Goal: Task Accomplishment & Management: Complete application form

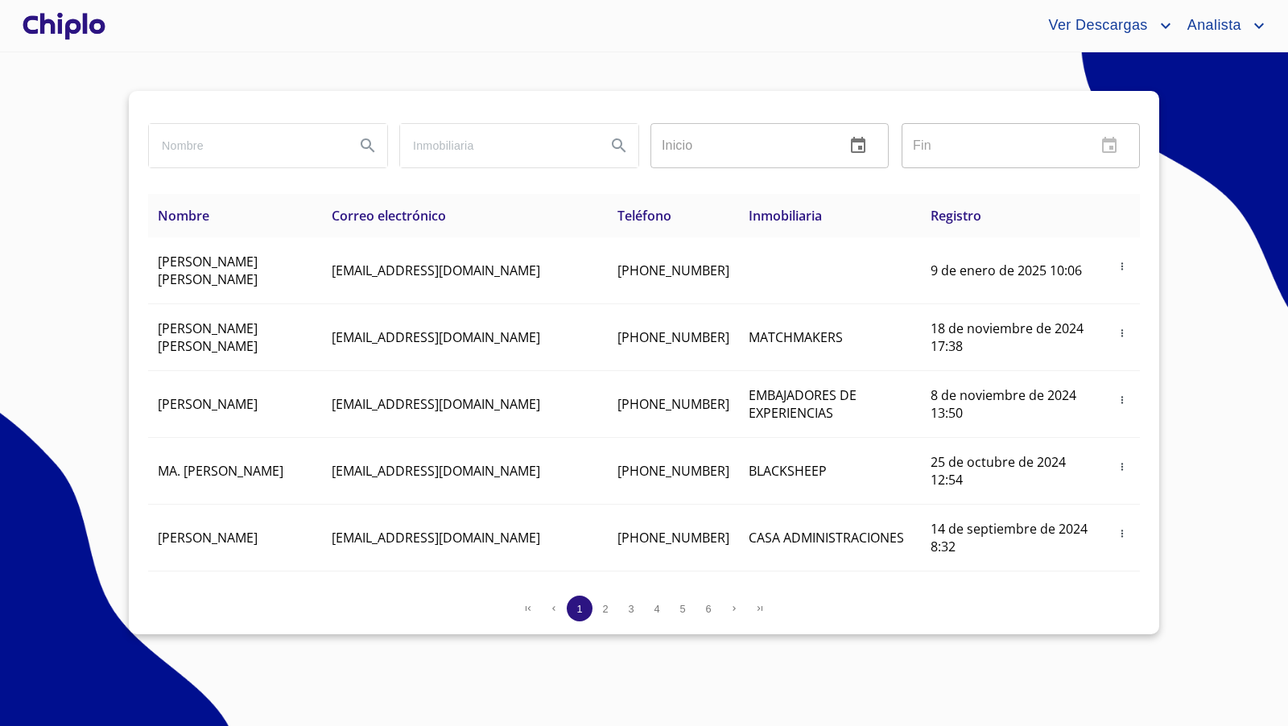
click at [80, 14] on div at bounding box center [63, 26] width 89 height 52
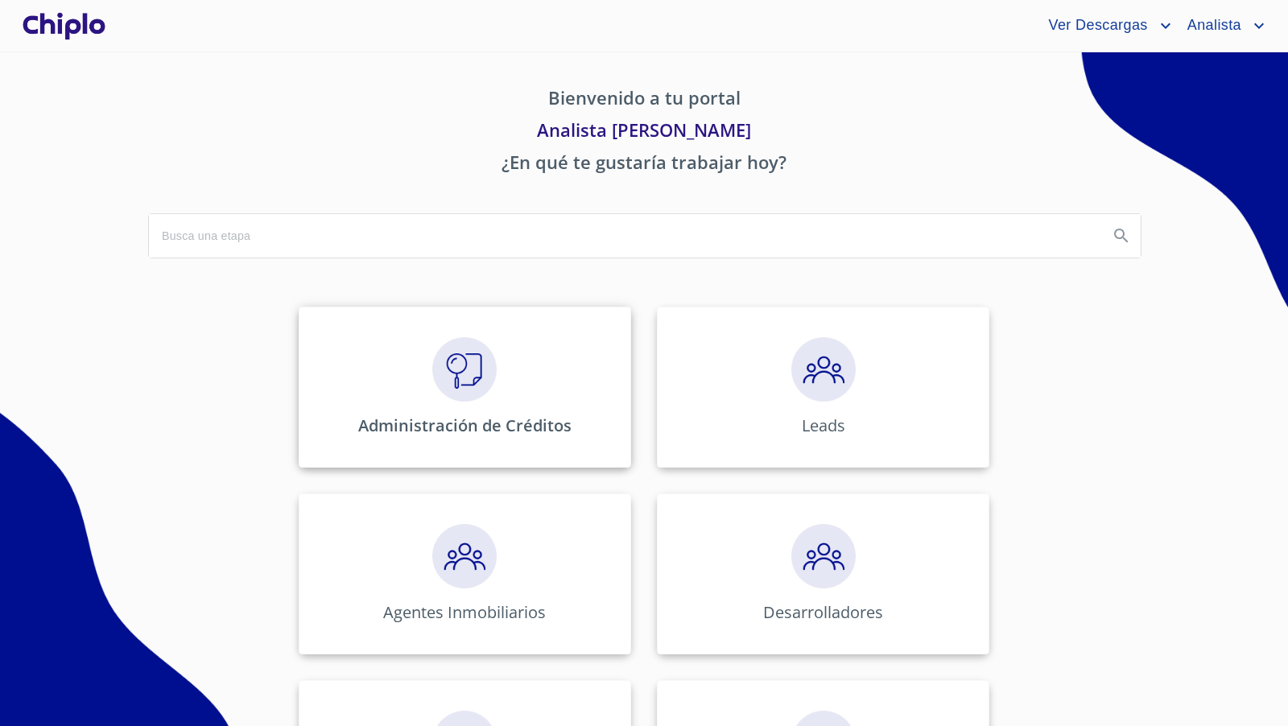
click at [471, 368] on img at bounding box center [464, 369] width 64 height 64
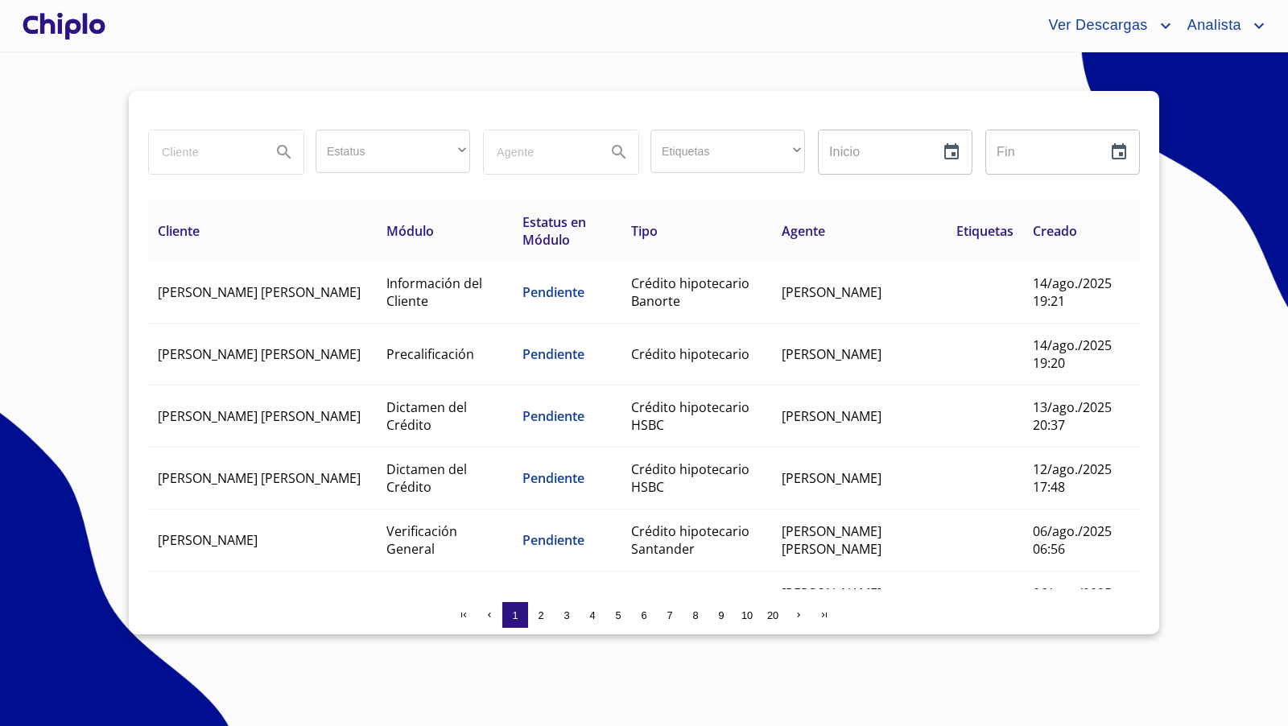
click at [189, 151] on input "search" at bounding box center [204, 151] width 110 height 43
type input "[PERSON_NAME]"
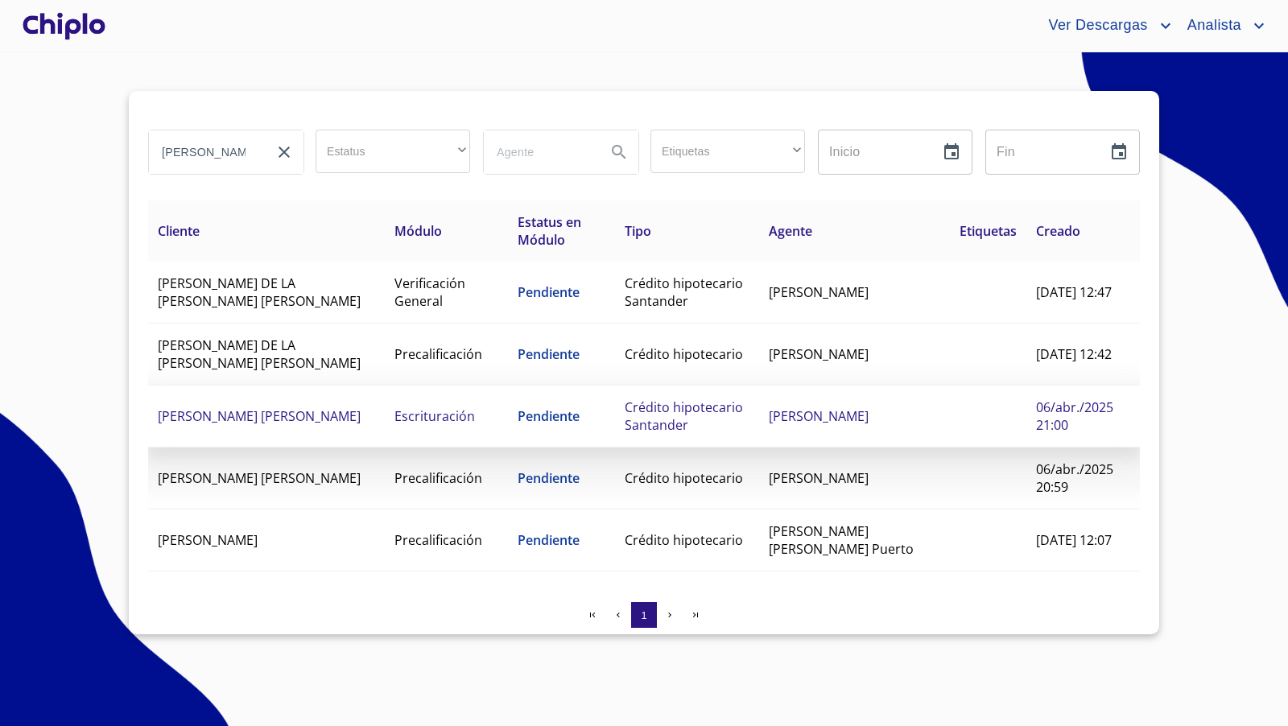
click at [325, 413] on td "[PERSON_NAME] [PERSON_NAME]" at bounding box center [266, 417] width 237 height 62
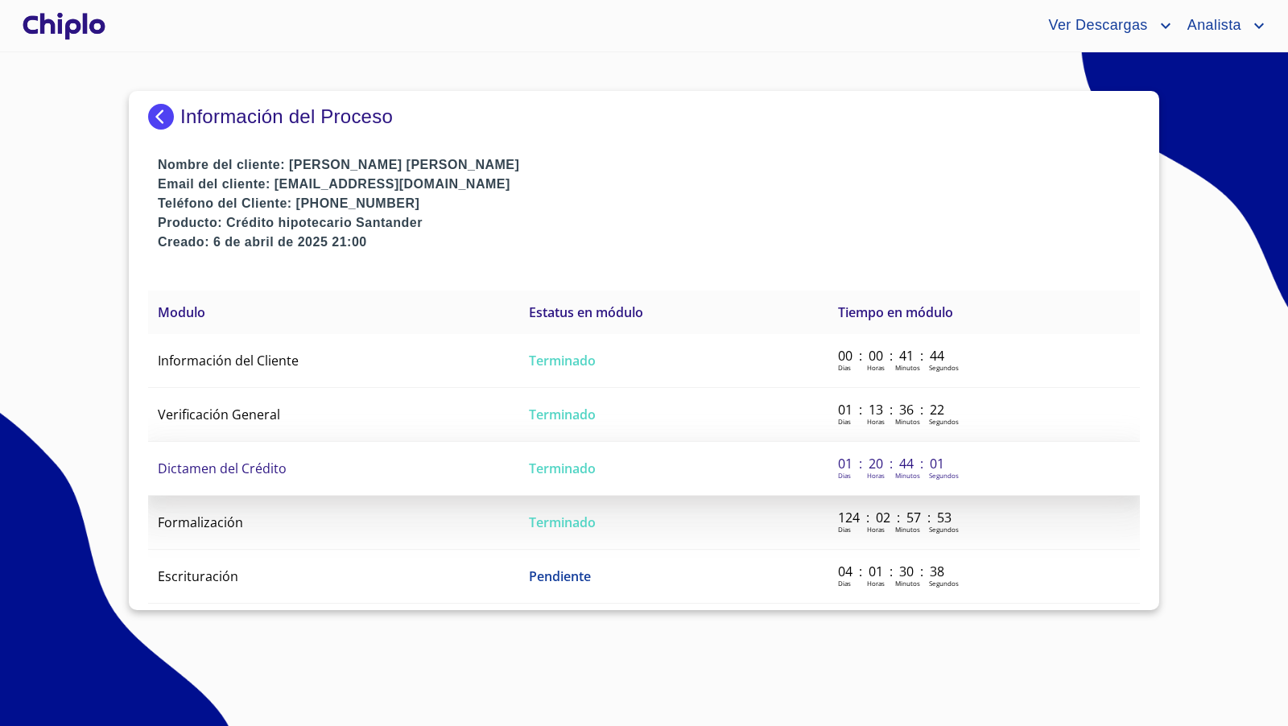
click at [256, 460] on span "Dictamen del Crédito" at bounding box center [222, 469] width 129 height 18
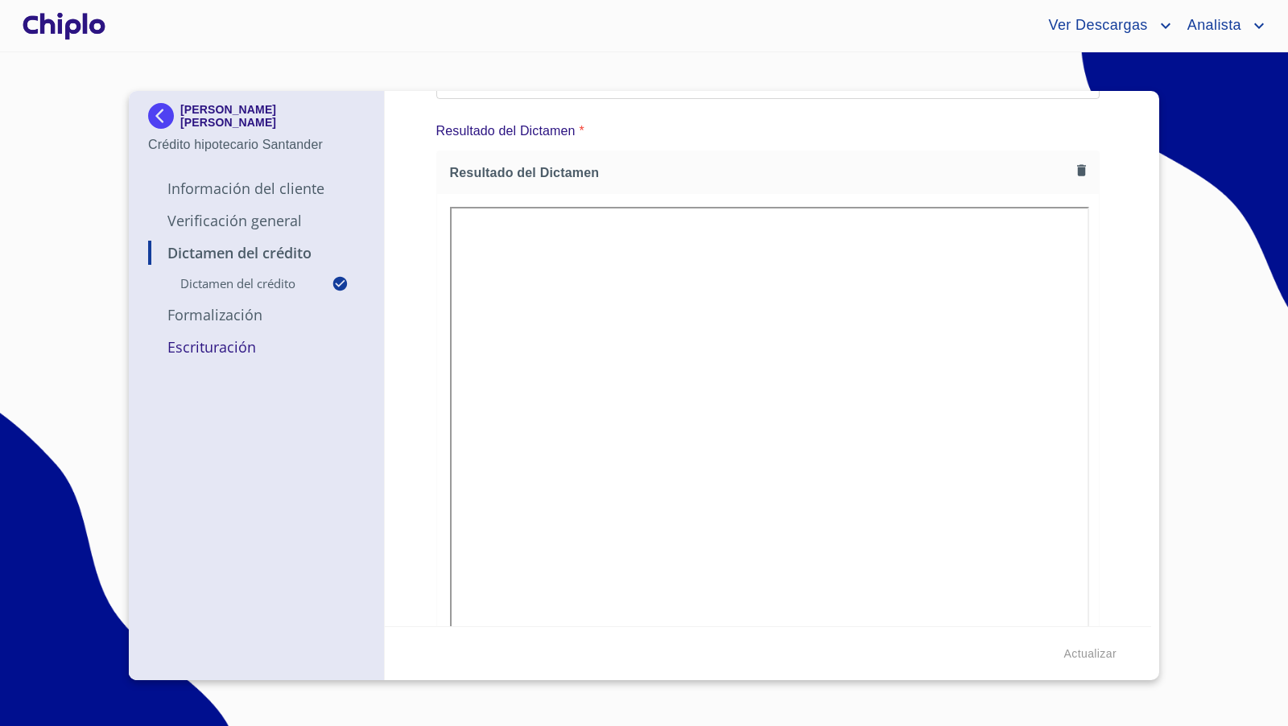
scroll to position [172, 0]
click at [221, 316] on p "Formalización" at bounding box center [256, 314] width 217 height 19
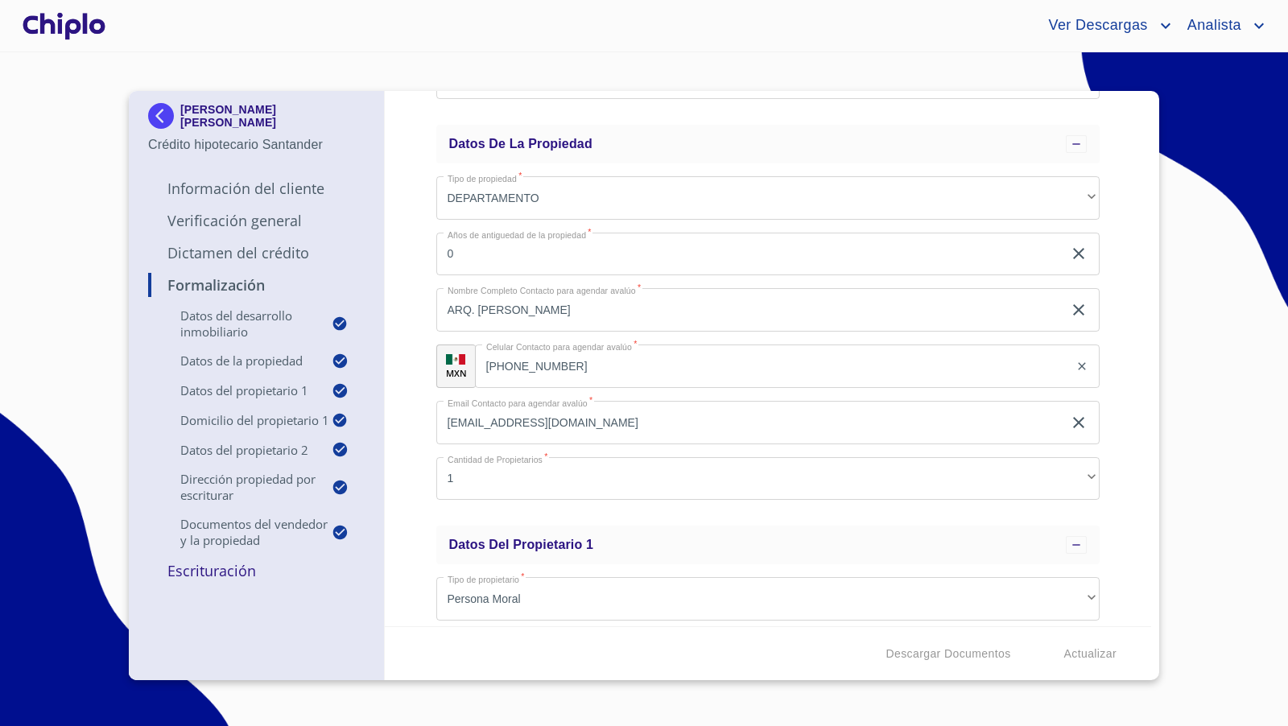
scroll to position [0, 0]
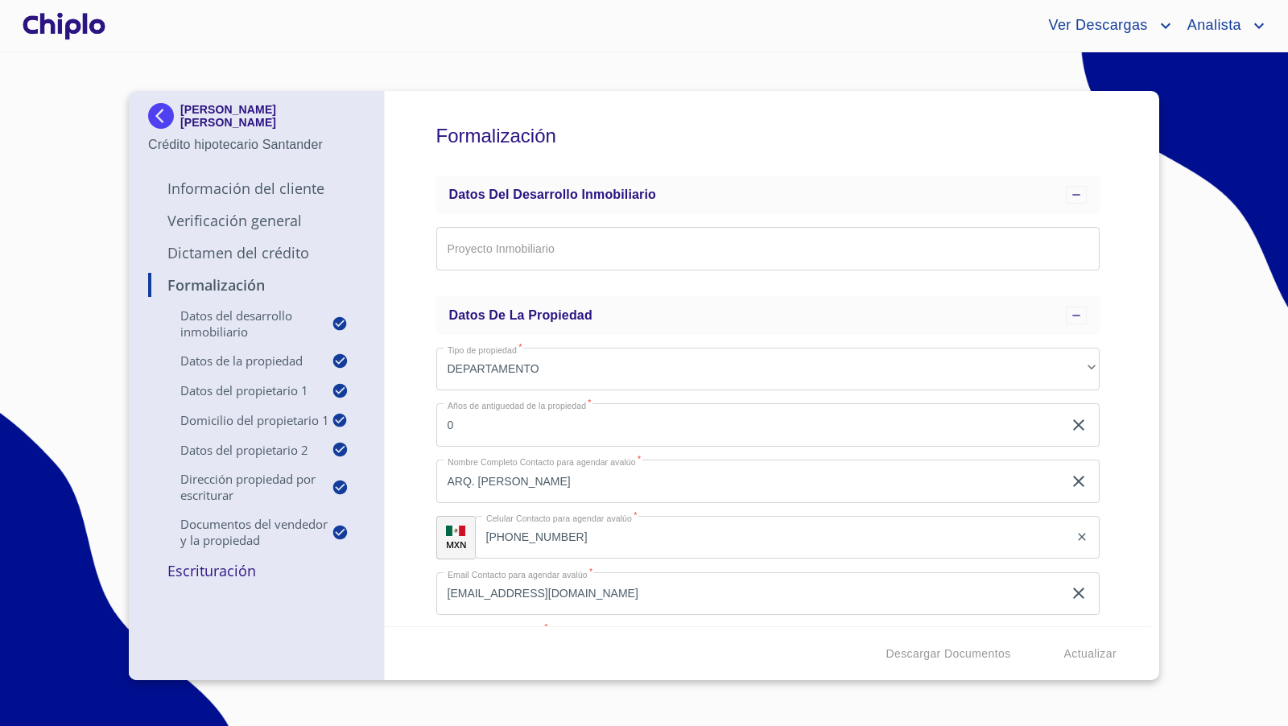
click at [875, 400] on div "Formalización Datos del Desarrollo Inmobiliario Proyecto Inmobiliario ​ Datos d…" at bounding box center [768, 358] width 767 height 535
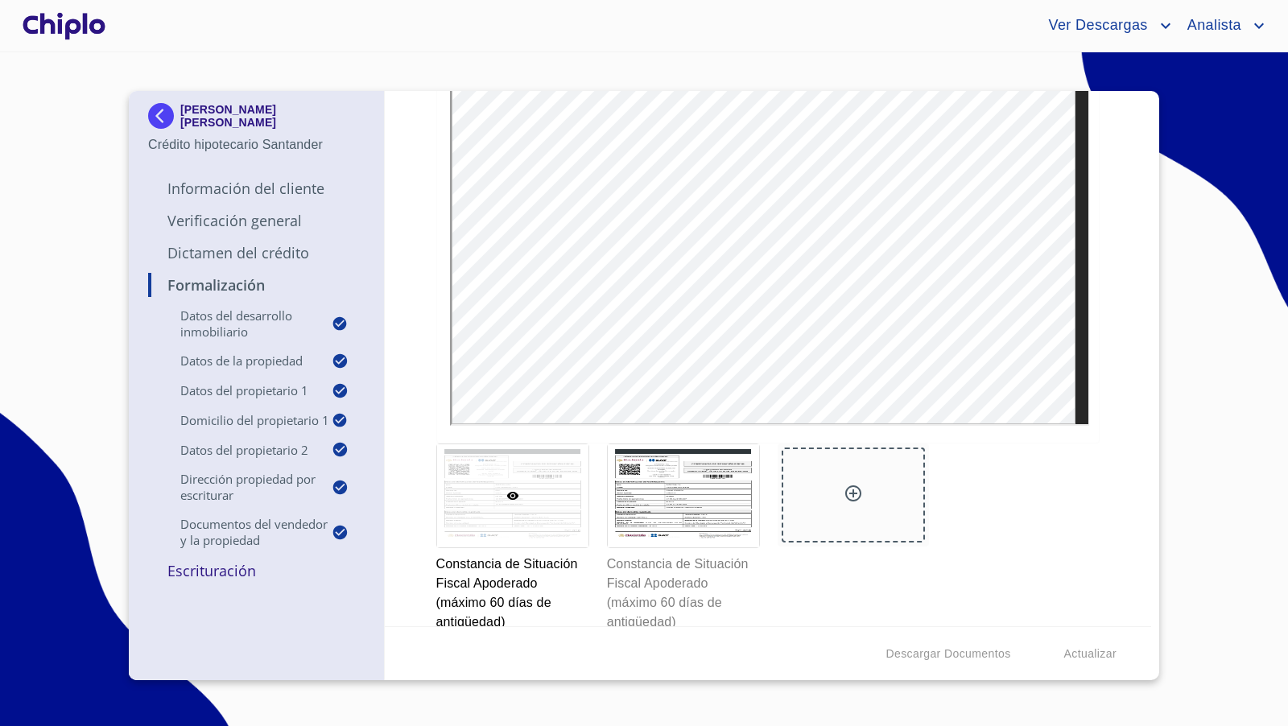
scroll to position [7370, 0]
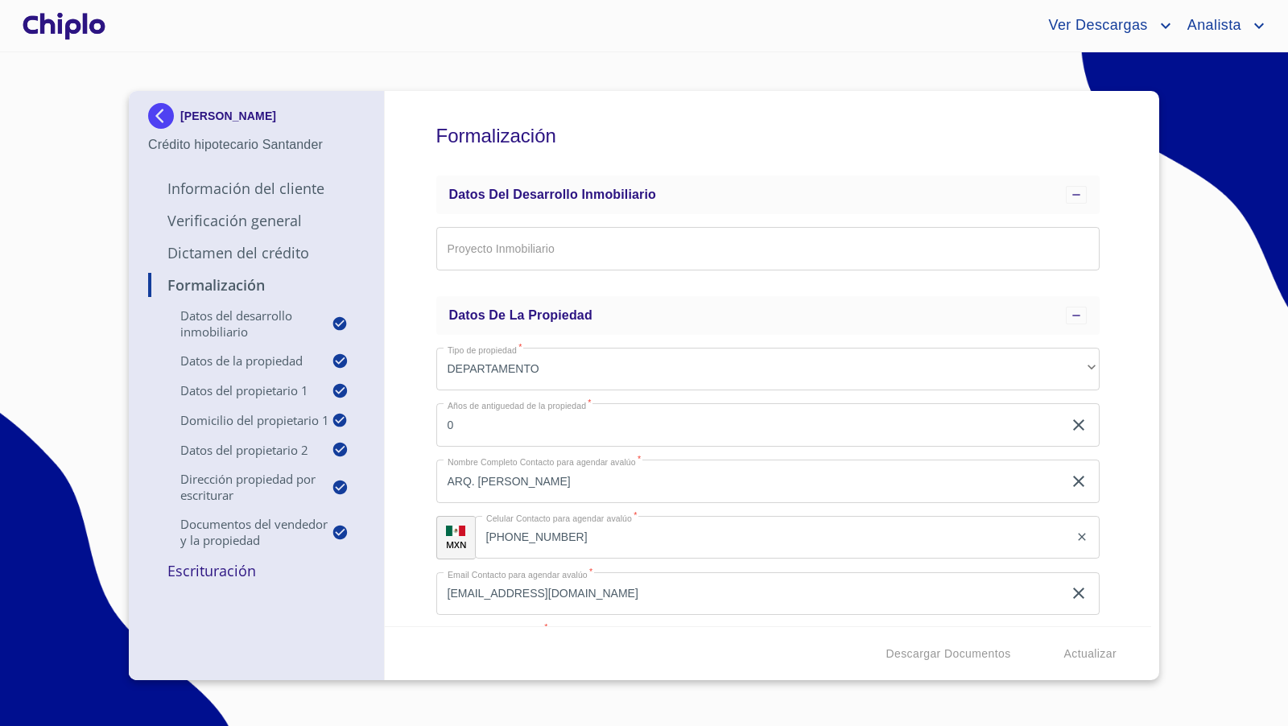
scroll to position [7370, 0]
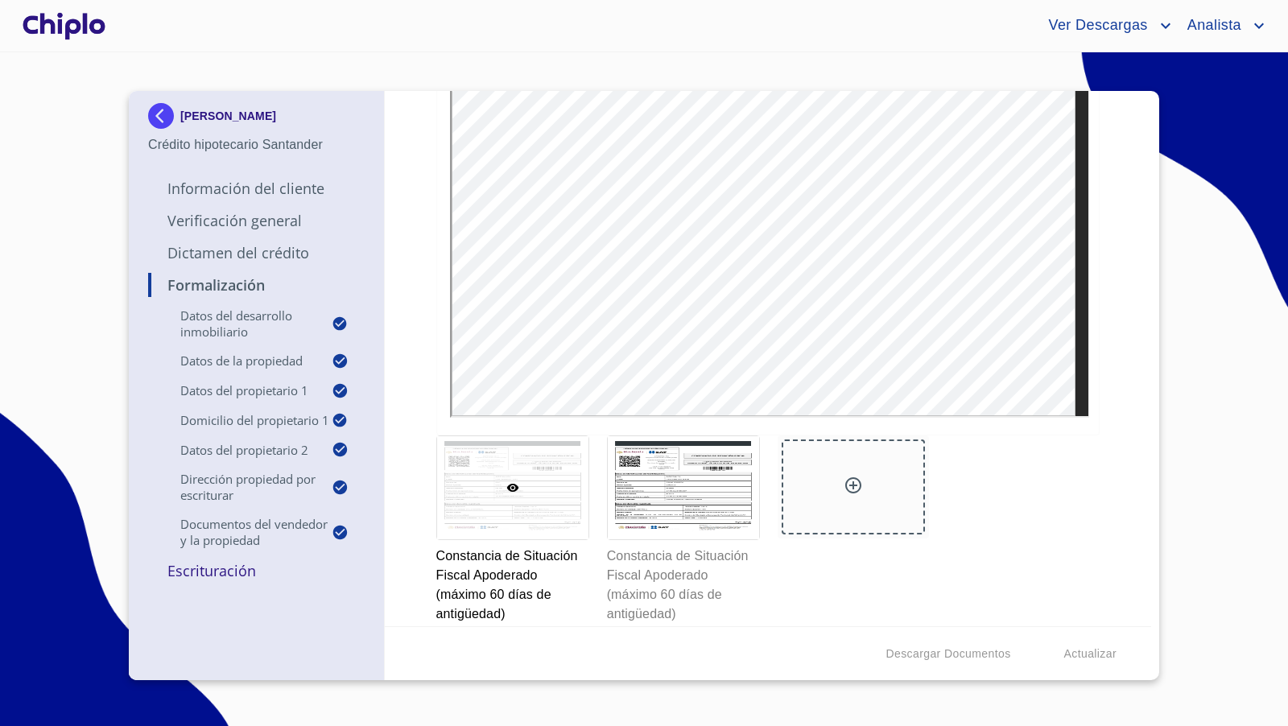
click at [857, 473] on div at bounding box center [853, 487] width 143 height 95
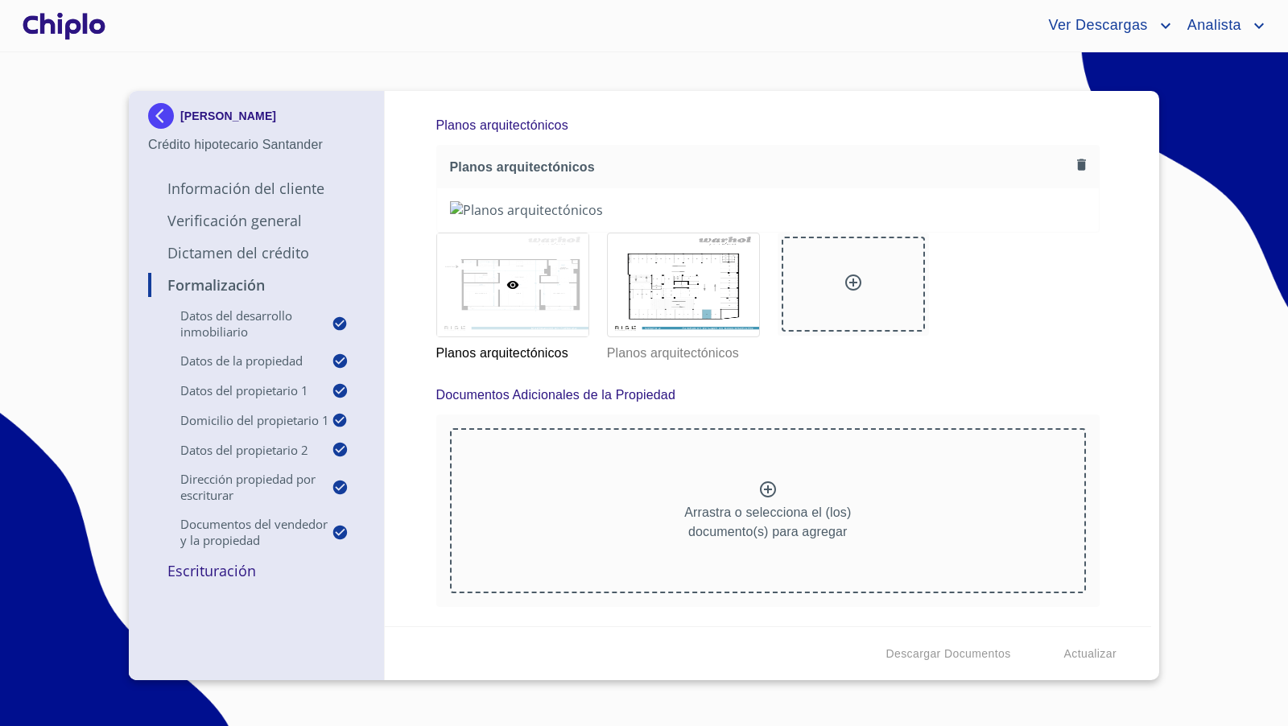
scroll to position [12965, 0]
click at [236, 576] on p "Escrituración" at bounding box center [256, 570] width 217 height 19
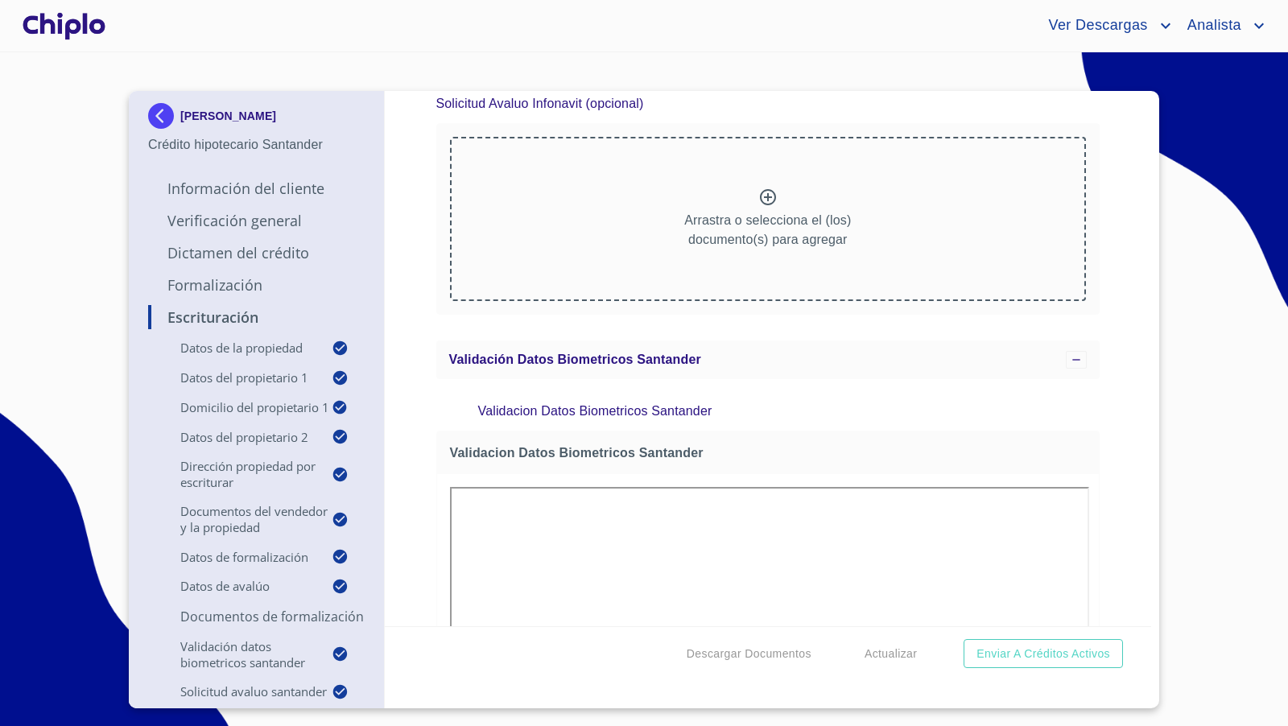
scroll to position [13509, 0]
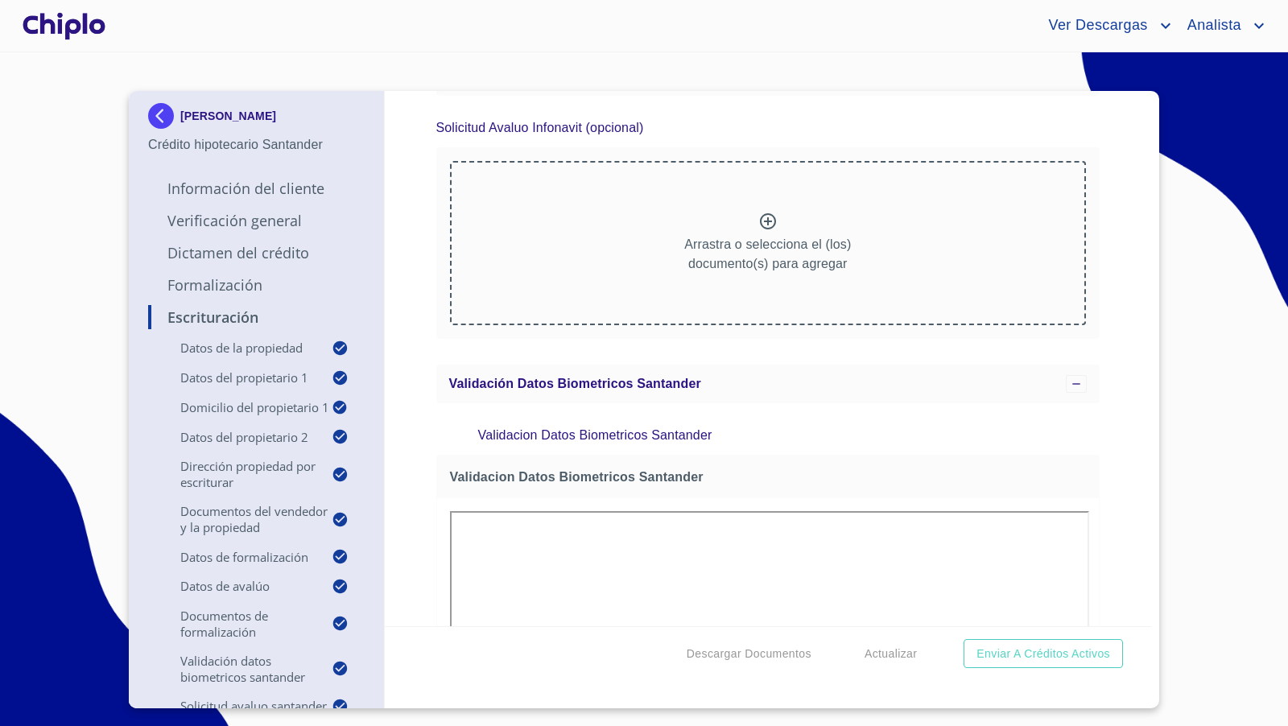
click at [1095, 374] on div "Escrituración Datos de la propiedad Tipo de propiedad   * DEPARTAMENTO ​ Años d…" at bounding box center [768, 358] width 767 height 535
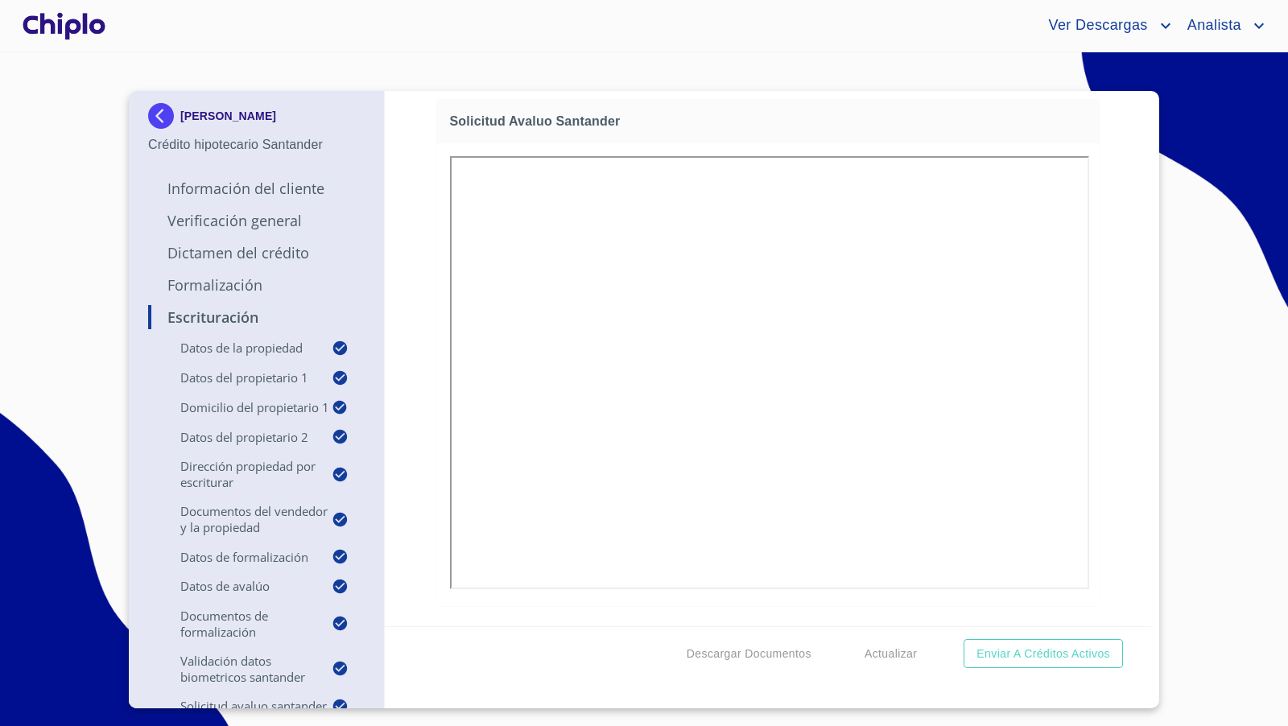
scroll to position [14495, 0]
click at [750, 651] on span "Descargar Documentos" at bounding box center [749, 654] width 125 height 20
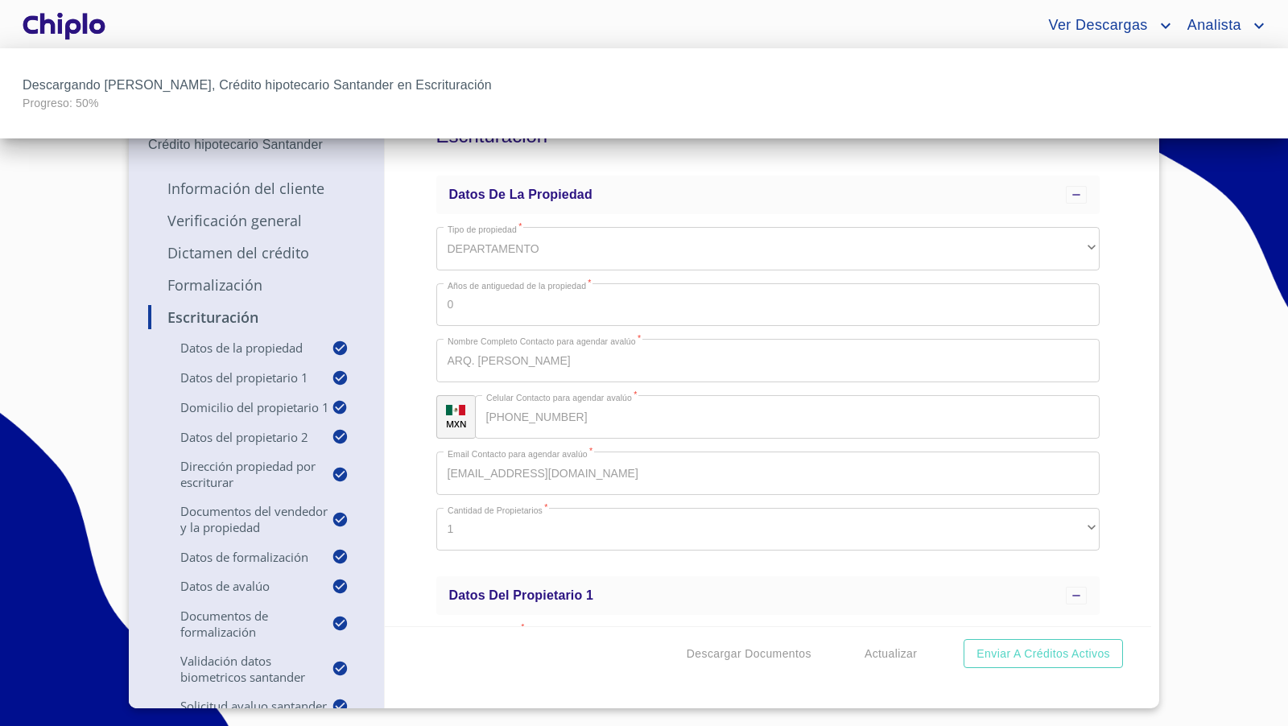
scroll to position [14495, 0]
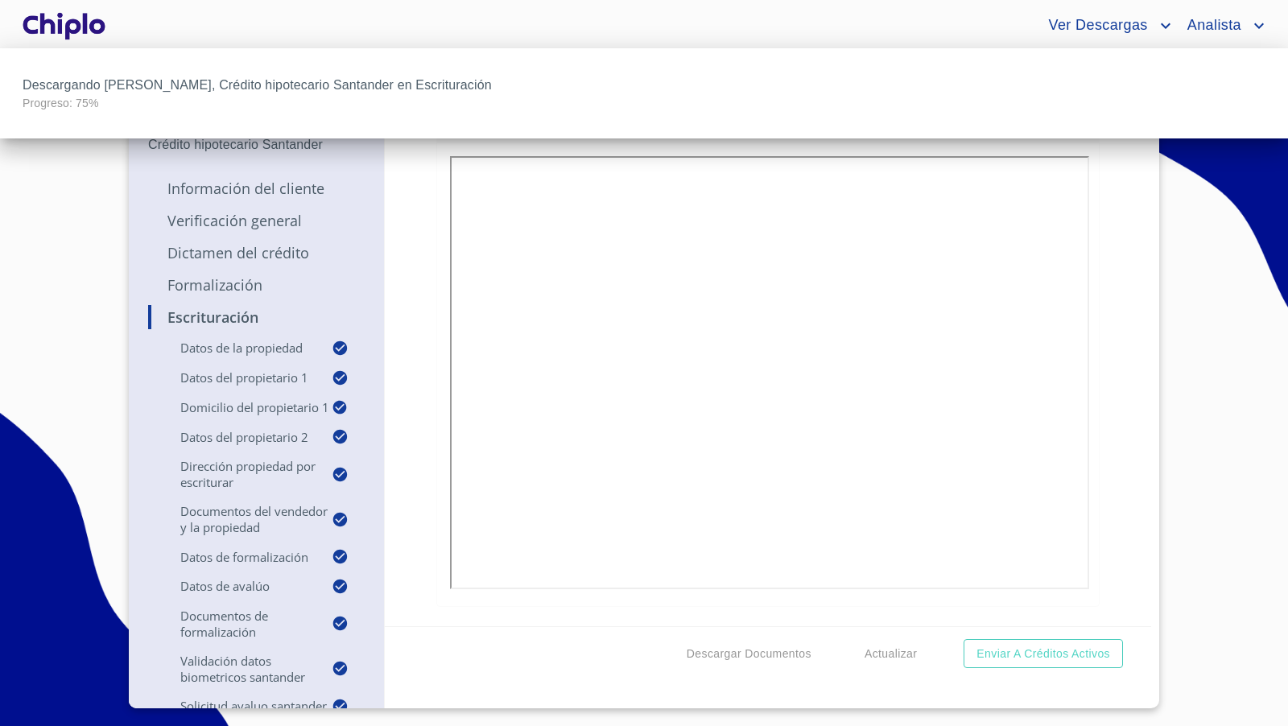
click at [414, 309] on div at bounding box center [644, 363] width 1288 height 726
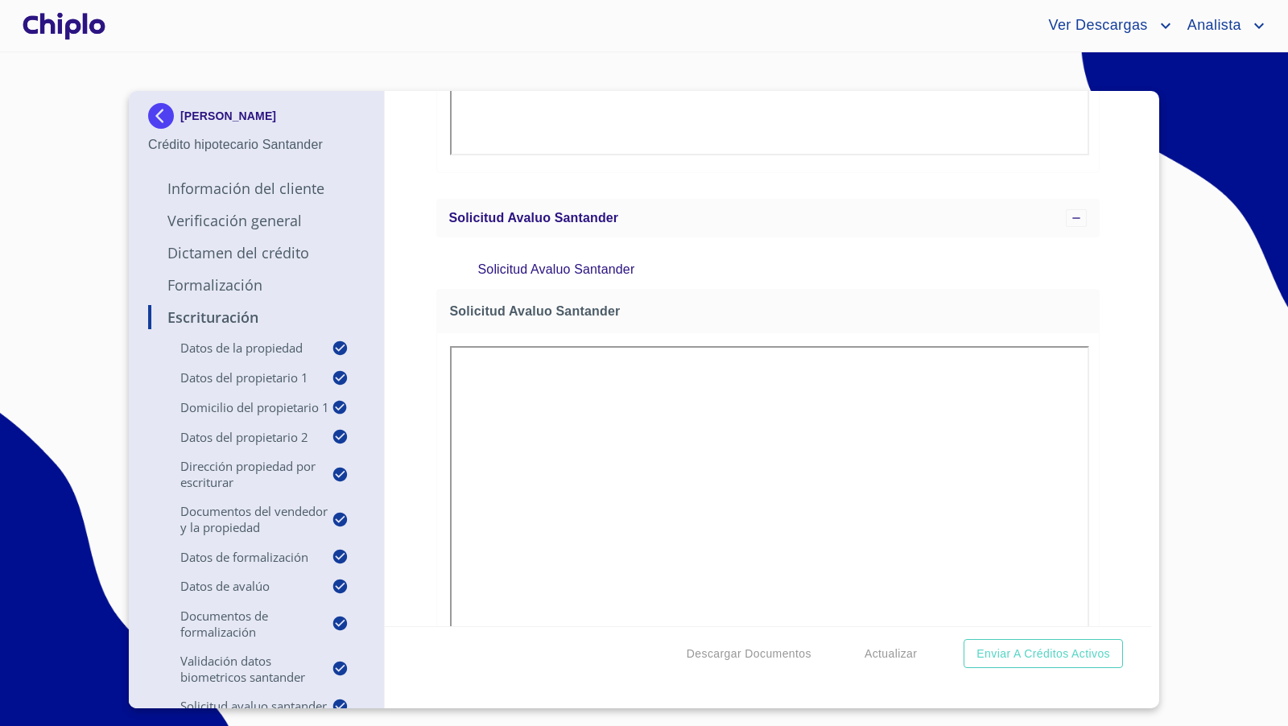
scroll to position [14385, 0]
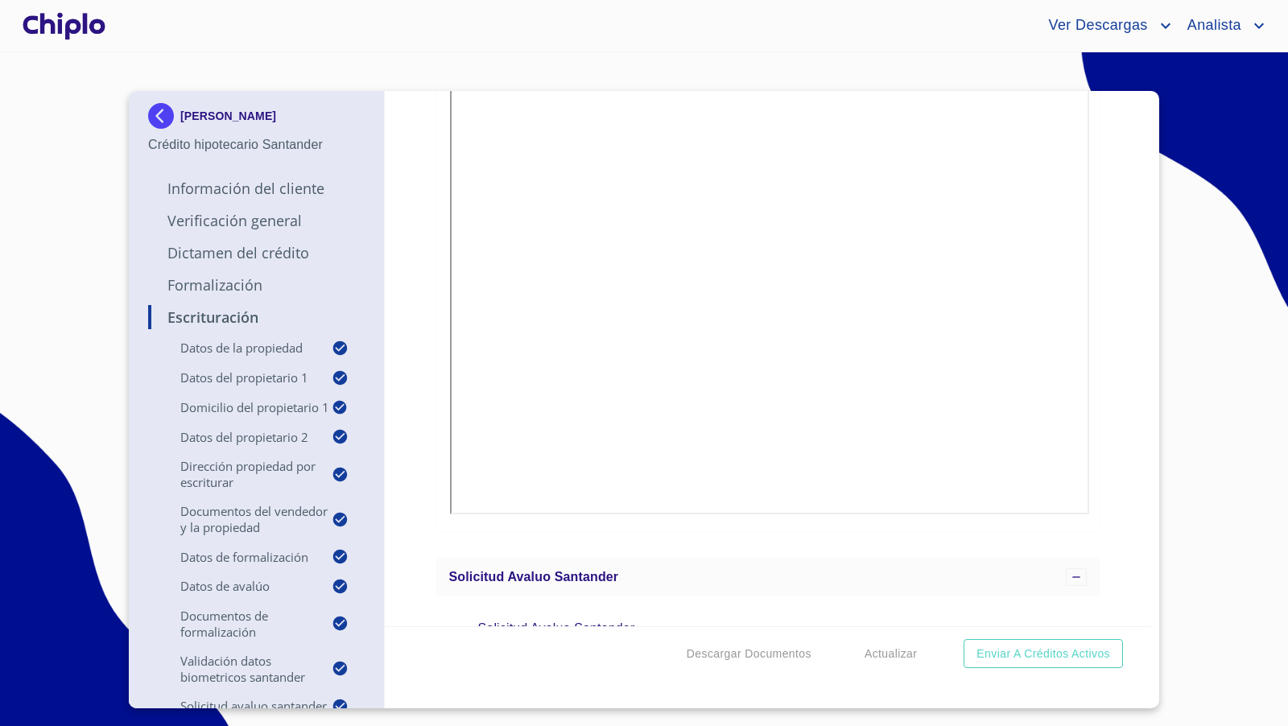
click at [1096, 366] on div "Escrituración Datos de la propiedad Tipo de propiedad   * DEPARTAMENTO ​ Años d…" at bounding box center [768, 358] width 767 height 535
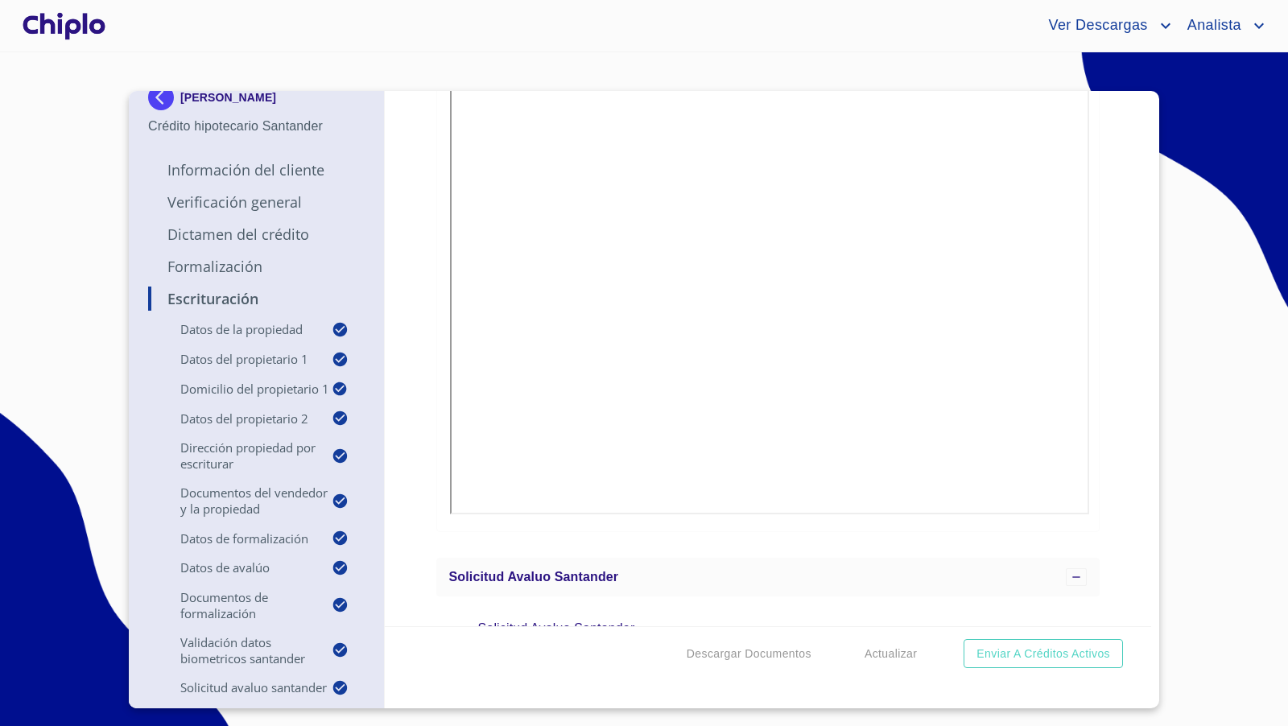
click at [66, 31] on div at bounding box center [63, 26] width 89 height 52
